Goal: Task Accomplishment & Management: Manage account settings

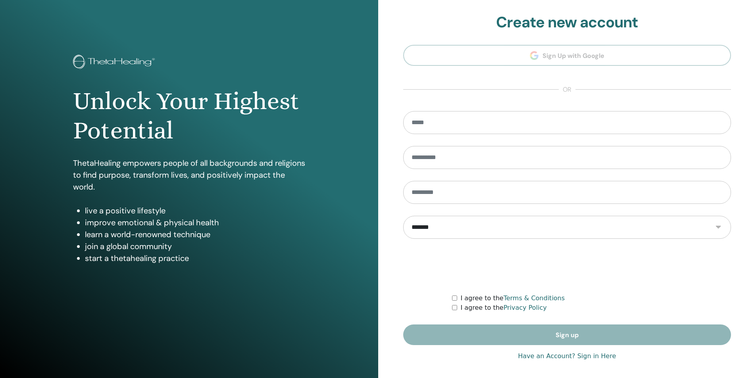
click at [589, 354] on link "Have an Account? Sign in Here" at bounding box center [567, 356] width 98 height 10
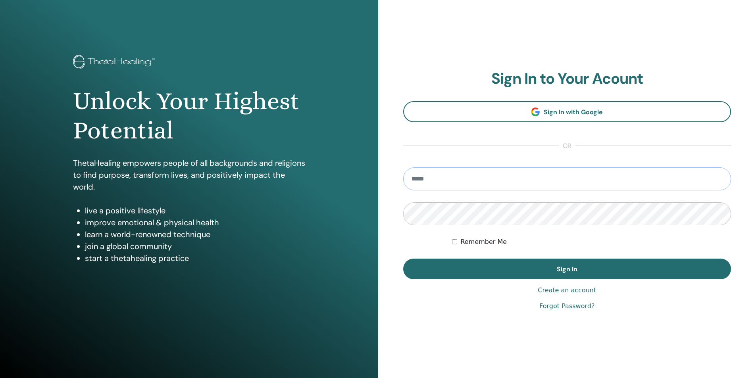
click at [487, 178] on input "email" at bounding box center [567, 178] width 328 height 23
type input "**********"
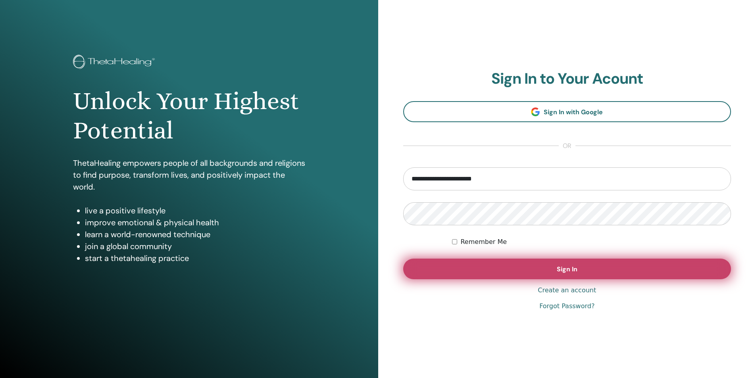
click at [586, 267] on button "Sign In" at bounding box center [567, 269] width 328 height 21
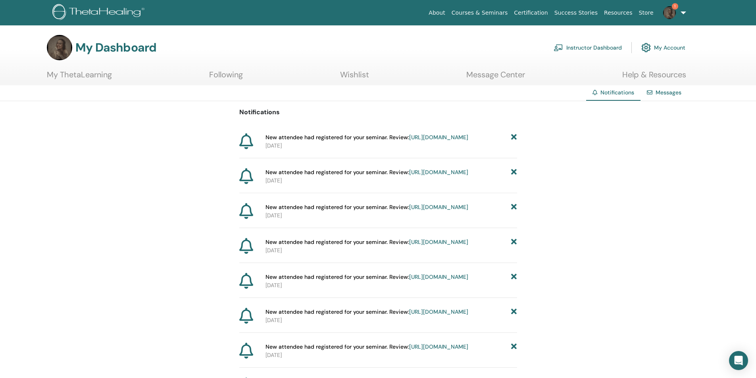
click at [409, 141] on link "[URL][DOMAIN_NAME]" at bounding box center [438, 137] width 59 height 7
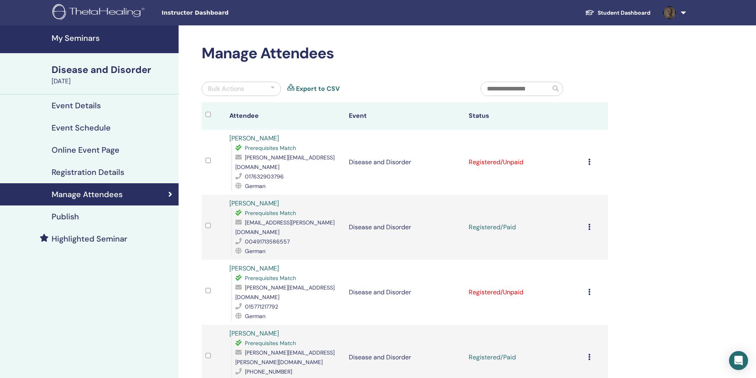
click at [249, 84] on div "Bulk Actions" at bounding box center [240, 89] width 79 height 14
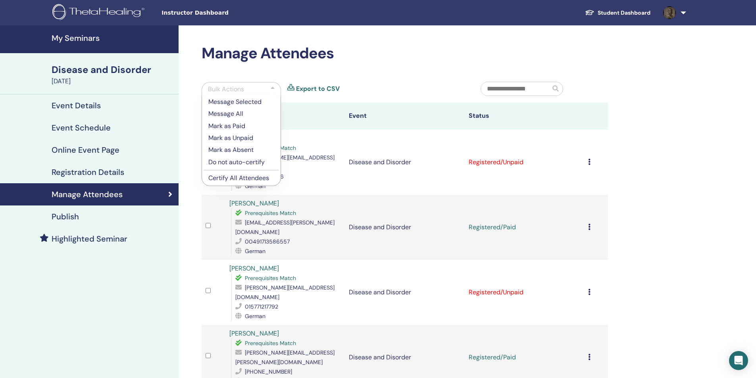
click at [249, 128] on p "Mark as Paid" at bounding box center [241, 126] width 66 height 10
